Goal: Information Seeking & Learning: Learn about a topic

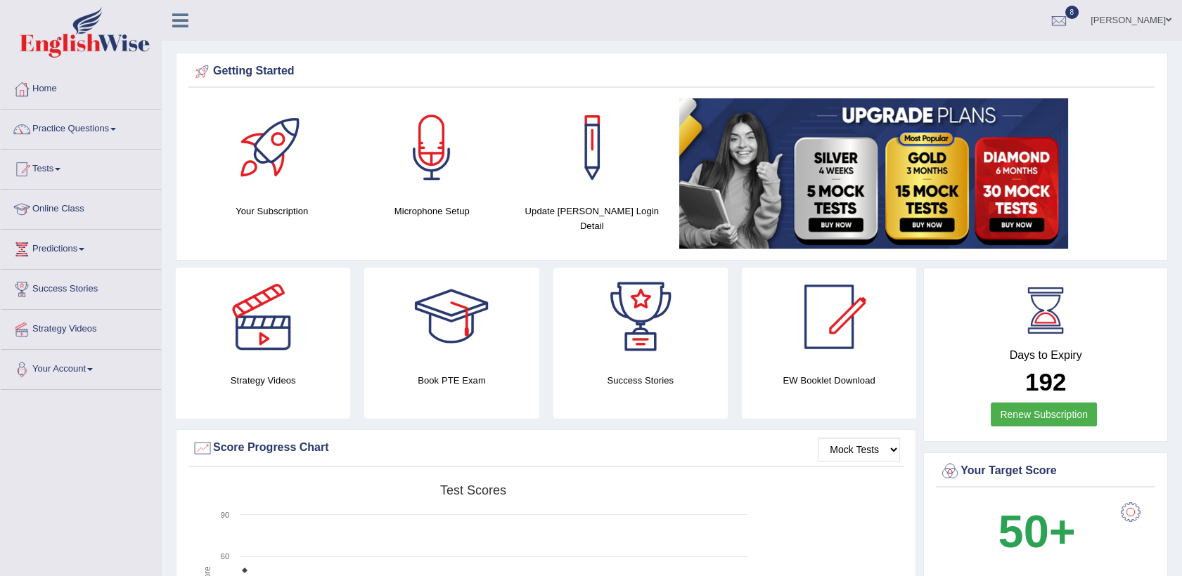
click at [180, 187] on div "Getting Started Your Subscription Microphone Setup Update [PERSON_NAME] Login D…" at bounding box center [672, 157] width 992 height 208
click at [79, 214] on link "Online Class" at bounding box center [81, 207] width 160 height 35
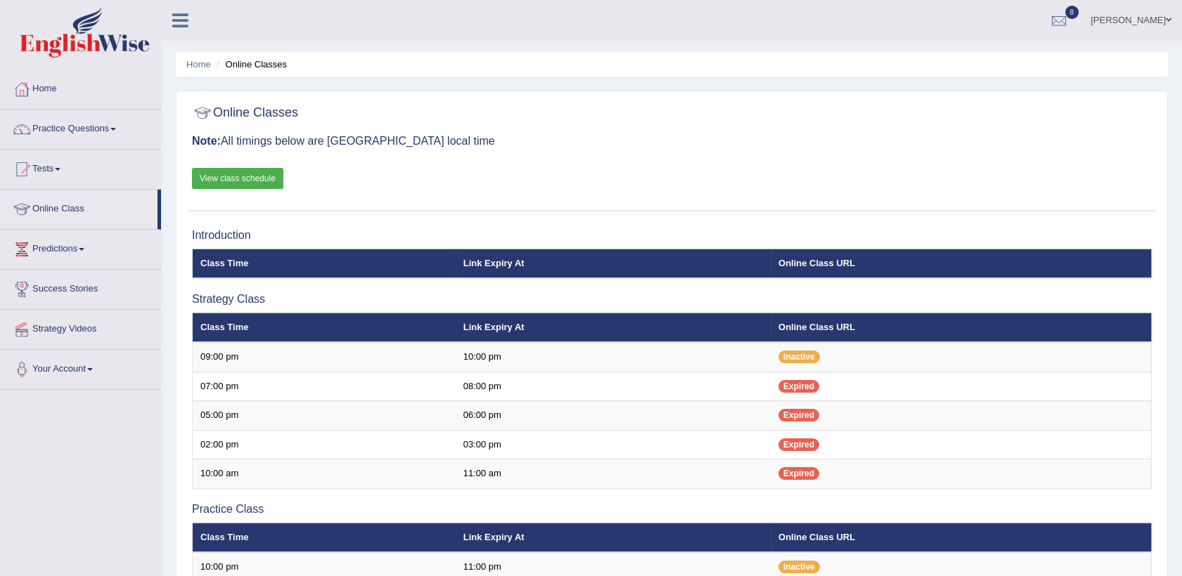
click at [79, 214] on link "Online Class" at bounding box center [79, 207] width 157 height 35
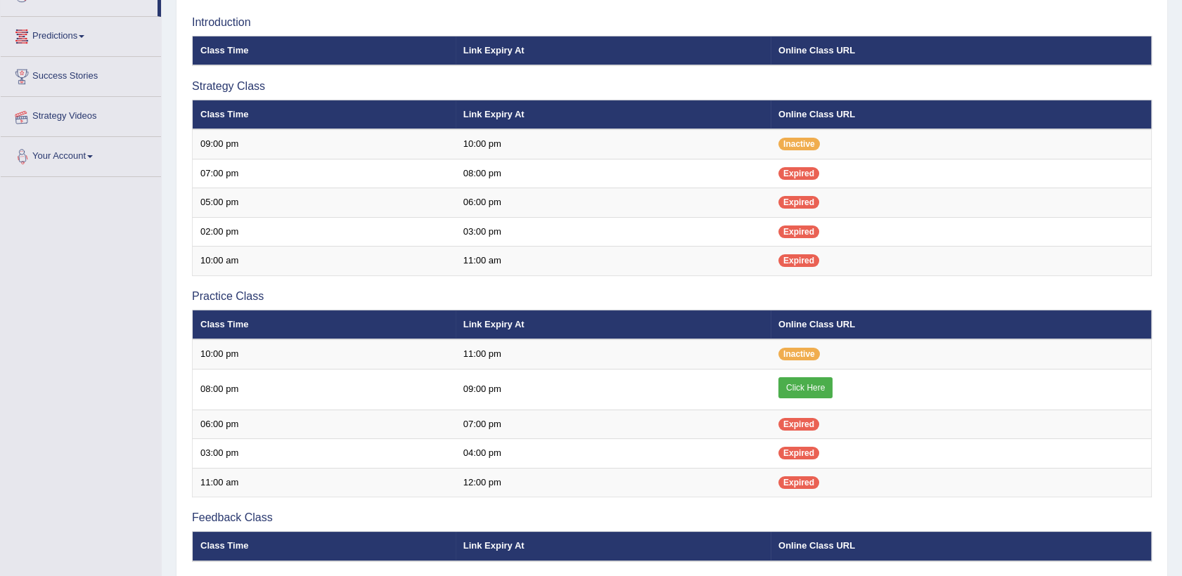
scroll to position [343, 0]
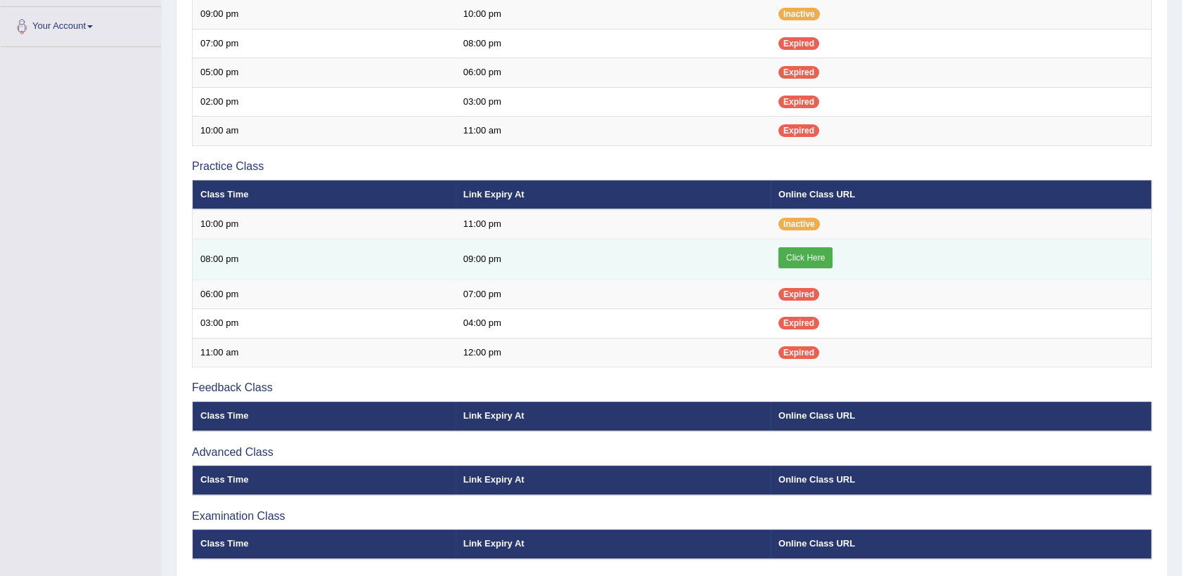
click at [786, 250] on link "Click Here" at bounding box center [805, 257] width 54 height 21
